Goal: Find specific page/section: Find specific page/section

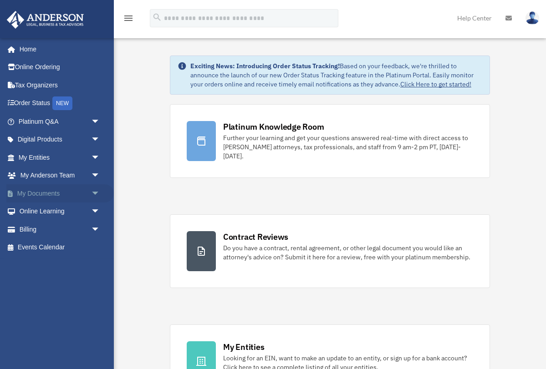
click at [95, 190] on span "arrow_drop_down" at bounding box center [100, 193] width 18 height 19
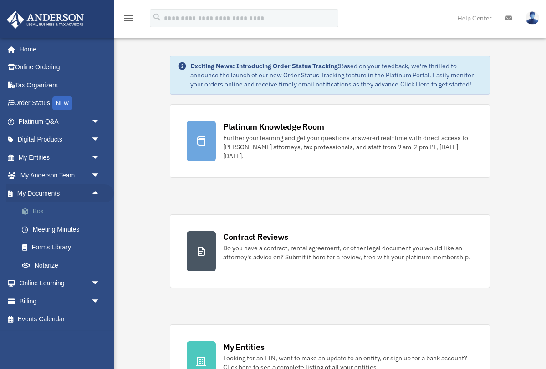
click at [38, 208] on link "Box" at bounding box center [63, 212] width 101 height 18
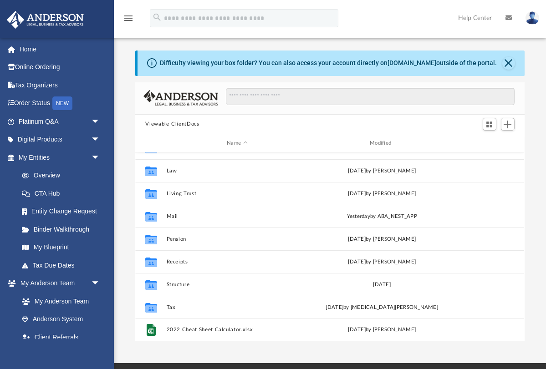
scroll to position [39, 0]
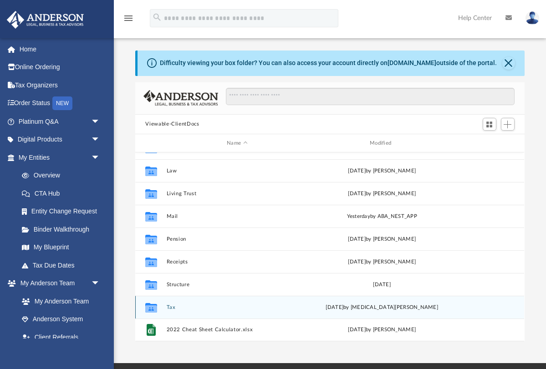
click at [172, 307] on button "Tax" at bounding box center [237, 308] width 141 height 6
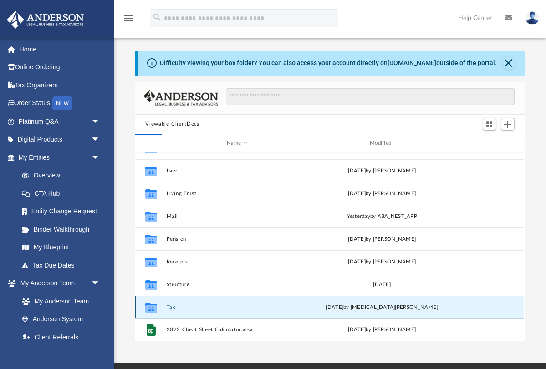
scroll to position [0, 0]
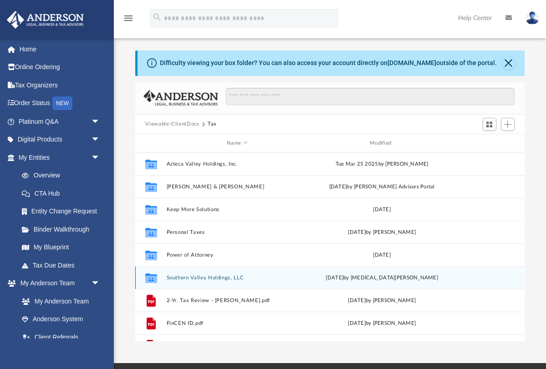
click at [204, 278] on button "Southern Valley Holdings, LLC" at bounding box center [237, 278] width 141 height 6
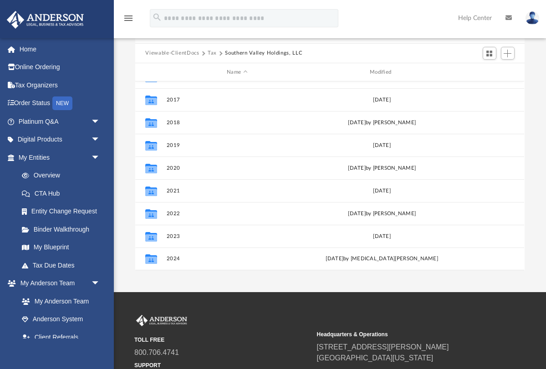
scroll to position [79, 0]
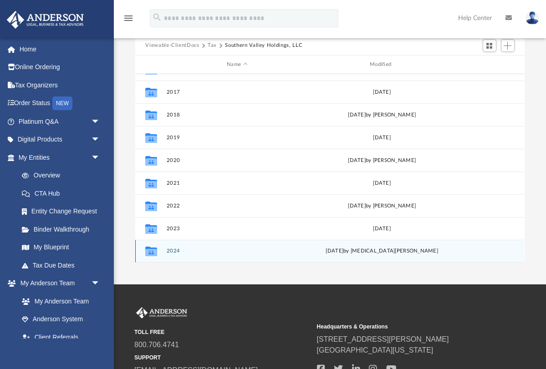
click at [175, 252] on button "2024" at bounding box center [237, 252] width 141 height 6
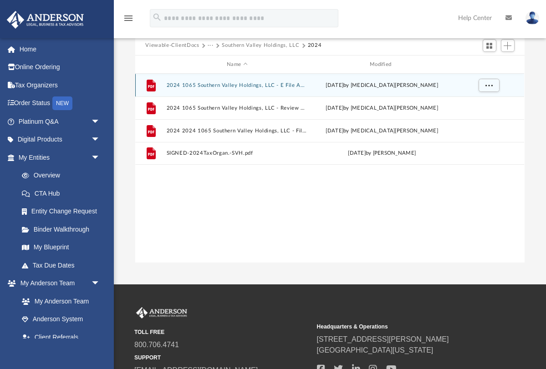
scroll to position [0, 0]
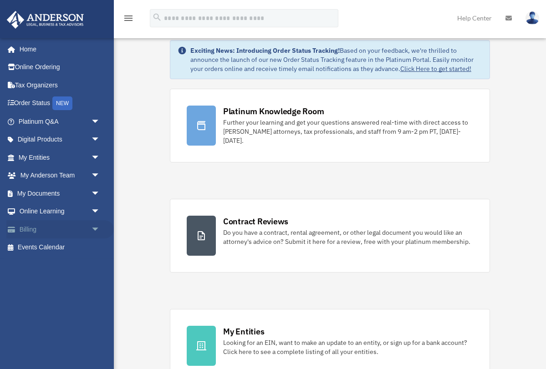
scroll to position [5, 0]
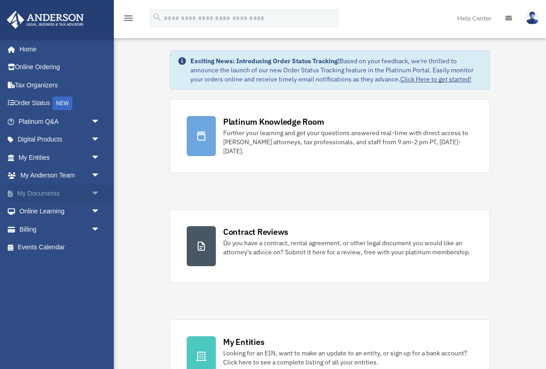
click at [94, 191] on span "arrow_drop_down" at bounding box center [100, 193] width 18 height 19
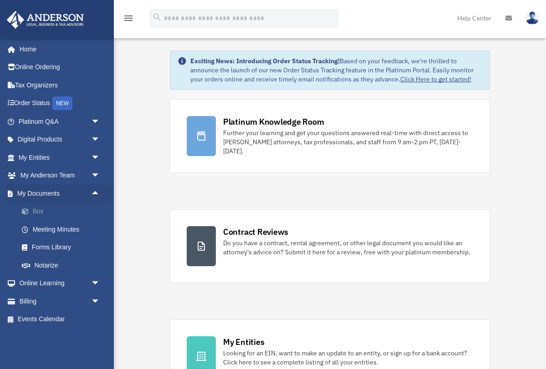
click at [36, 210] on link "Box" at bounding box center [63, 212] width 101 height 18
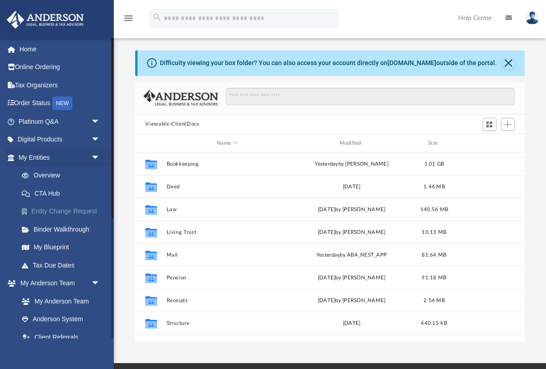
scroll to position [0, 0]
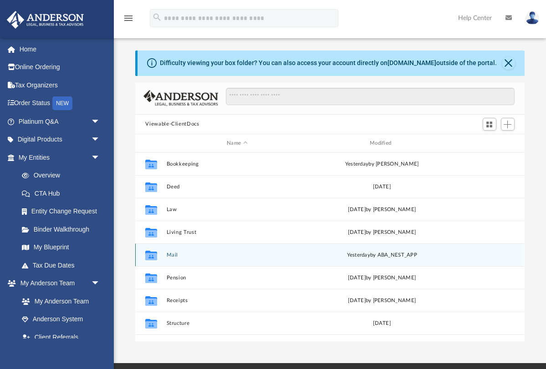
click at [173, 257] on button "Mail" at bounding box center [237, 255] width 141 height 6
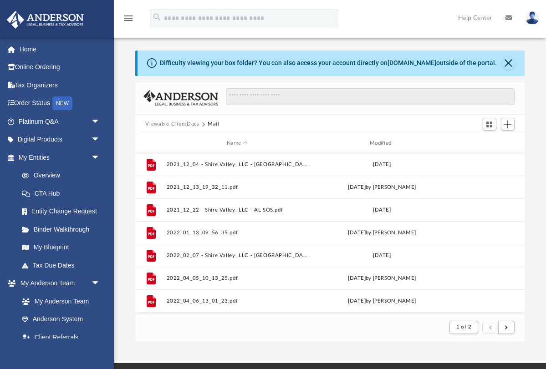
scroll to position [379, 0]
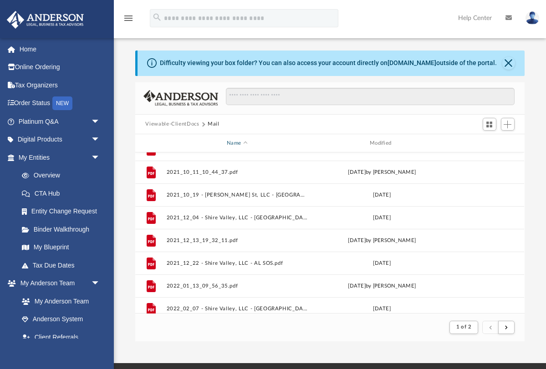
click at [246, 143] on div "Name" at bounding box center [236, 143] width 141 height 8
click at [386, 143] on div "Modified" at bounding box center [381, 143] width 141 height 8
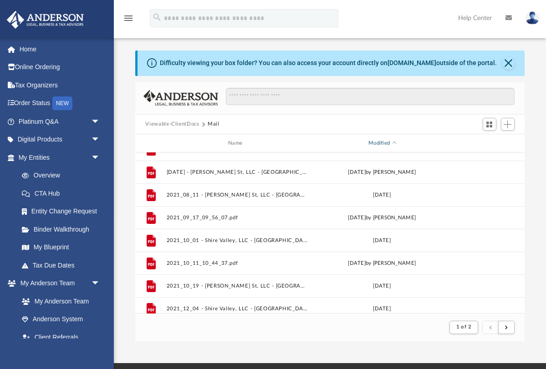
click at [389, 142] on div "Modified" at bounding box center [381, 143] width 141 height 8
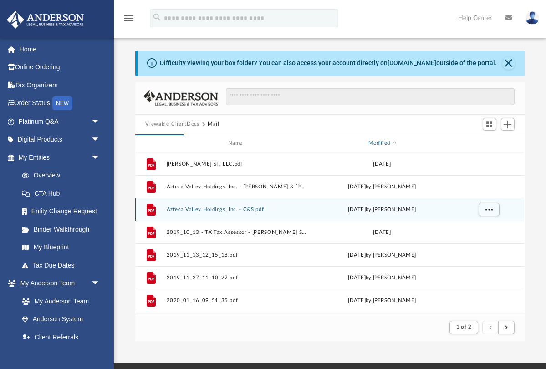
scroll to position [0, 0]
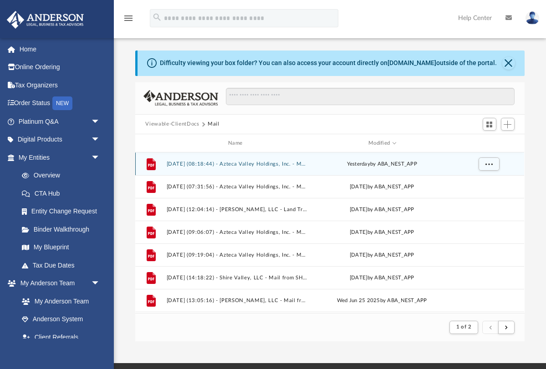
click at [259, 165] on button "2025.09.04 (08:18:44) - Azteca Valley Holdings, Inc. - Mail.pdf" at bounding box center [237, 164] width 141 height 6
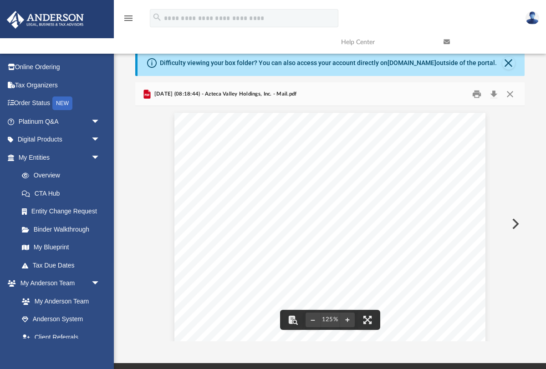
click at [516, 224] on button "Preview" at bounding box center [514, 223] width 20 height 25
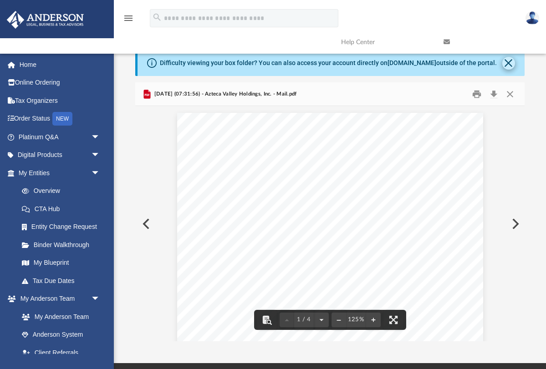
click at [510, 61] on button "Close" at bounding box center [508, 63] width 13 height 13
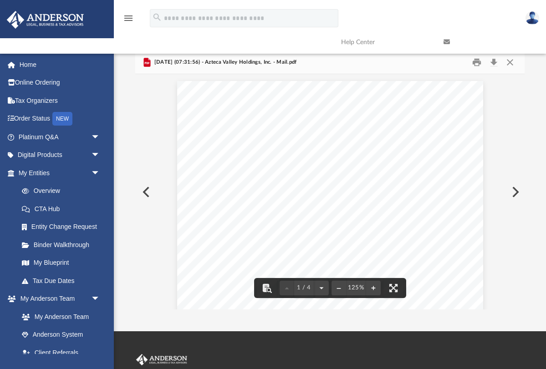
click at [517, 190] on button "Preview" at bounding box center [514, 191] width 20 height 25
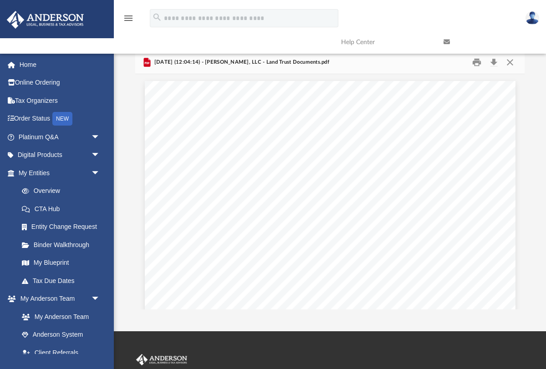
click at [533, 21] on img at bounding box center [532, 17] width 14 height 13
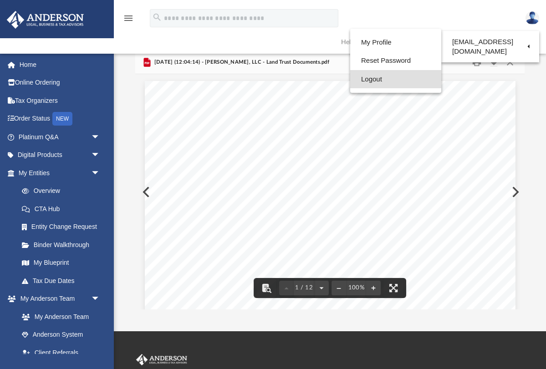
click at [379, 80] on link "Logout" at bounding box center [395, 79] width 91 height 19
